Goal: Transaction & Acquisition: Register for event/course

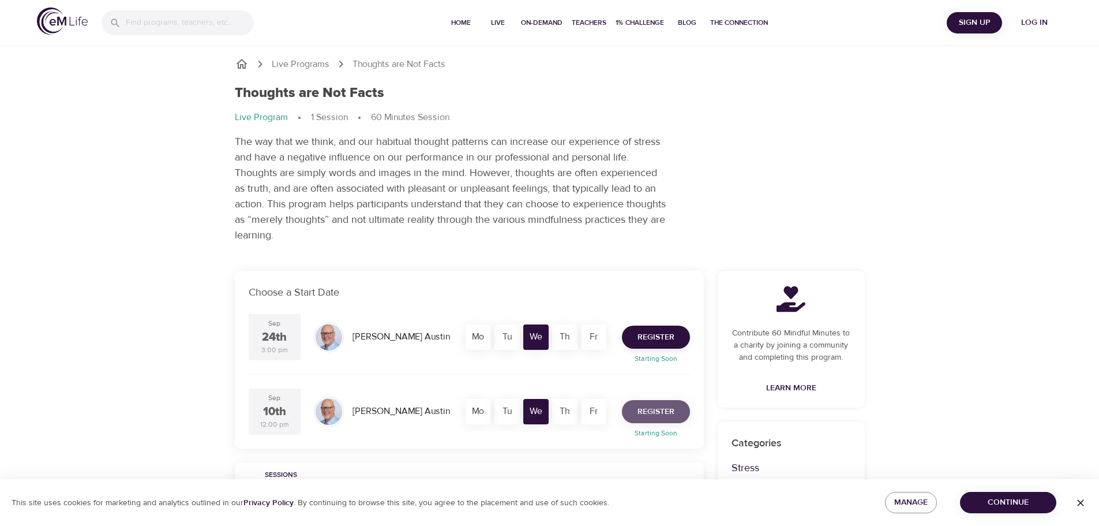
click at [648, 409] on span "Register" at bounding box center [656, 411] width 37 height 14
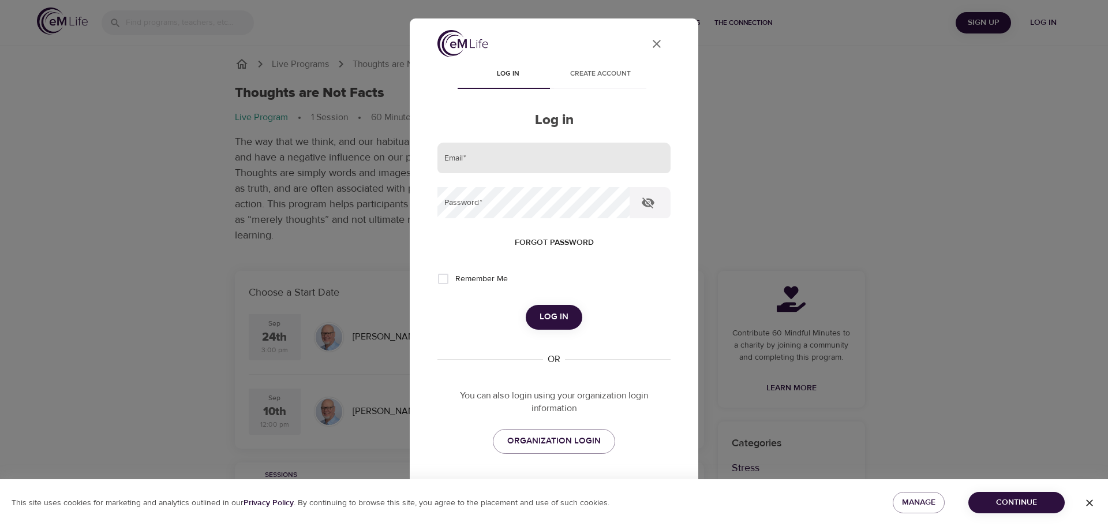
click at [452, 160] on input "email" at bounding box center [553, 158] width 233 height 31
click at [466, 162] on input "email" at bounding box center [553, 158] width 233 height 31
click at [460, 248] on div "Forgot password" at bounding box center [553, 242] width 233 height 21
click at [556, 449] on link "ORGANIZATION LOGIN" at bounding box center [554, 441] width 122 height 24
